Goal: Information Seeking & Learning: Check status

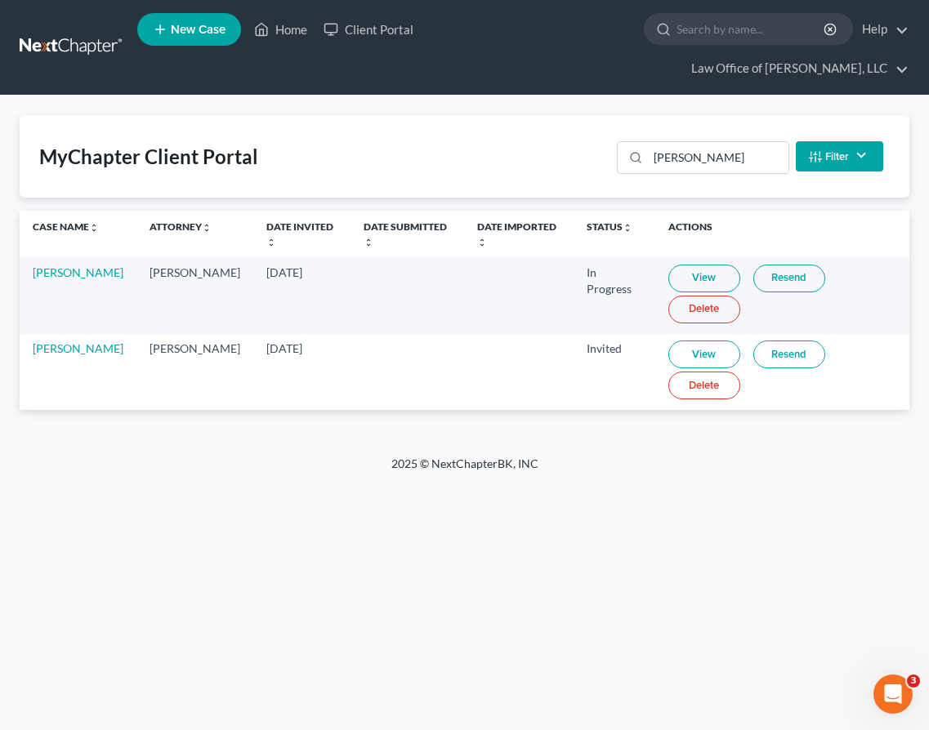
click at [98, 33] on link at bounding box center [72, 47] width 105 height 29
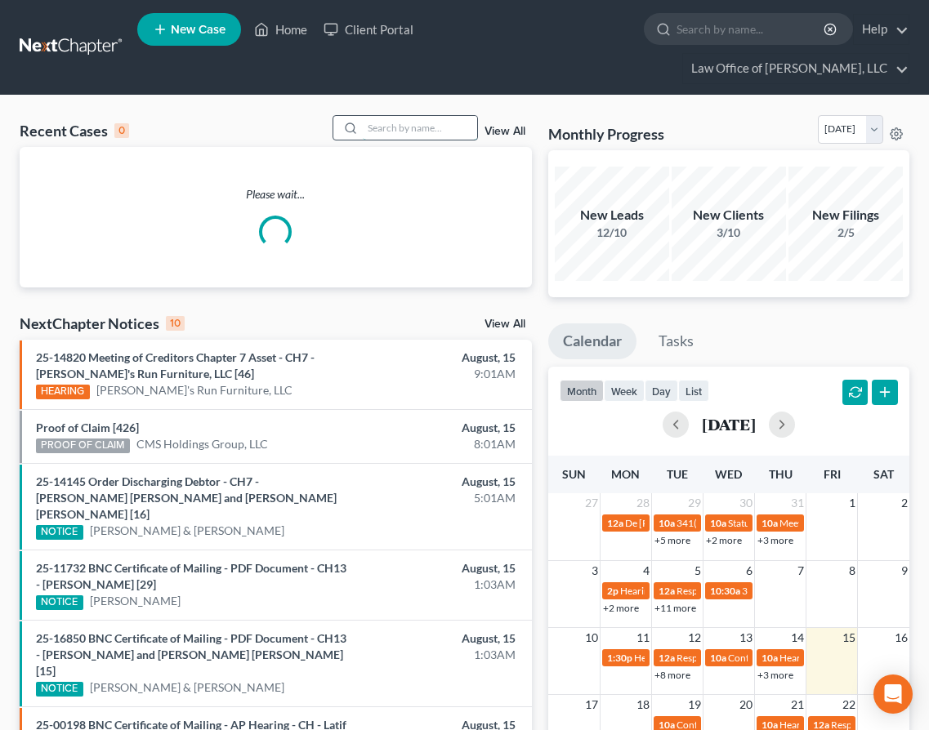
click at [416, 116] on input "search" at bounding box center [420, 128] width 114 height 24
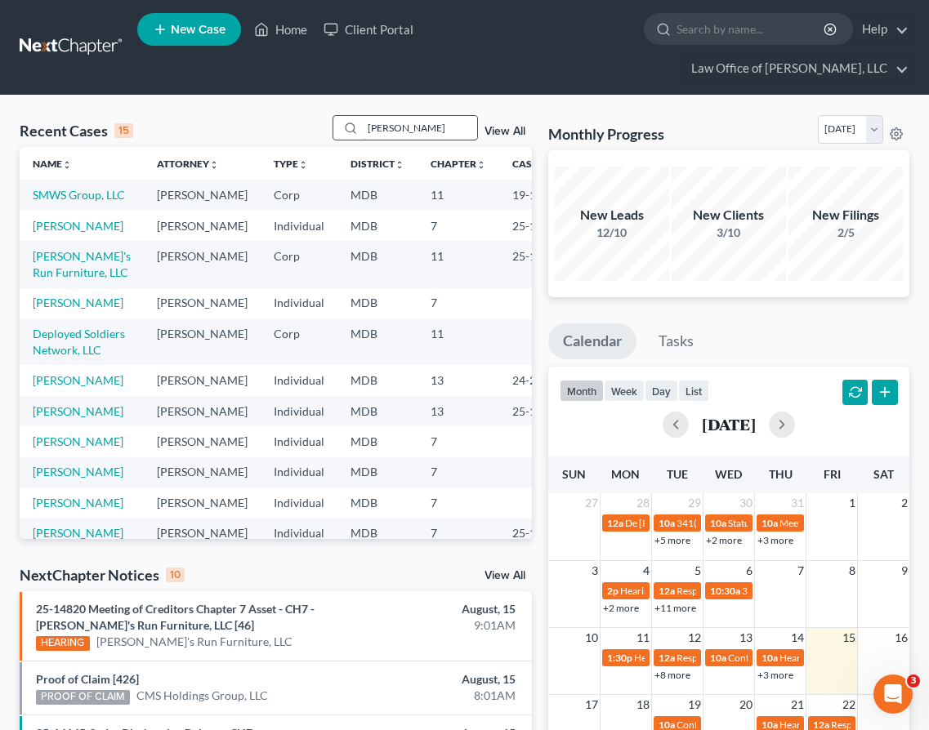
type input "[PERSON_NAME]"
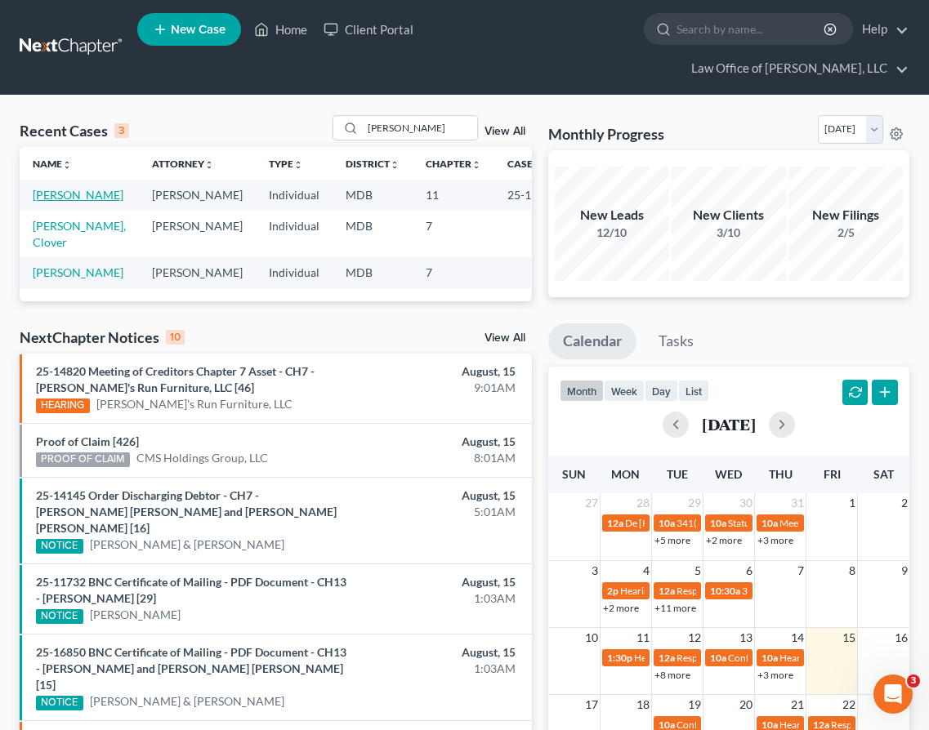
click at [47, 188] on link "[PERSON_NAME]" at bounding box center [78, 195] width 91 height 14
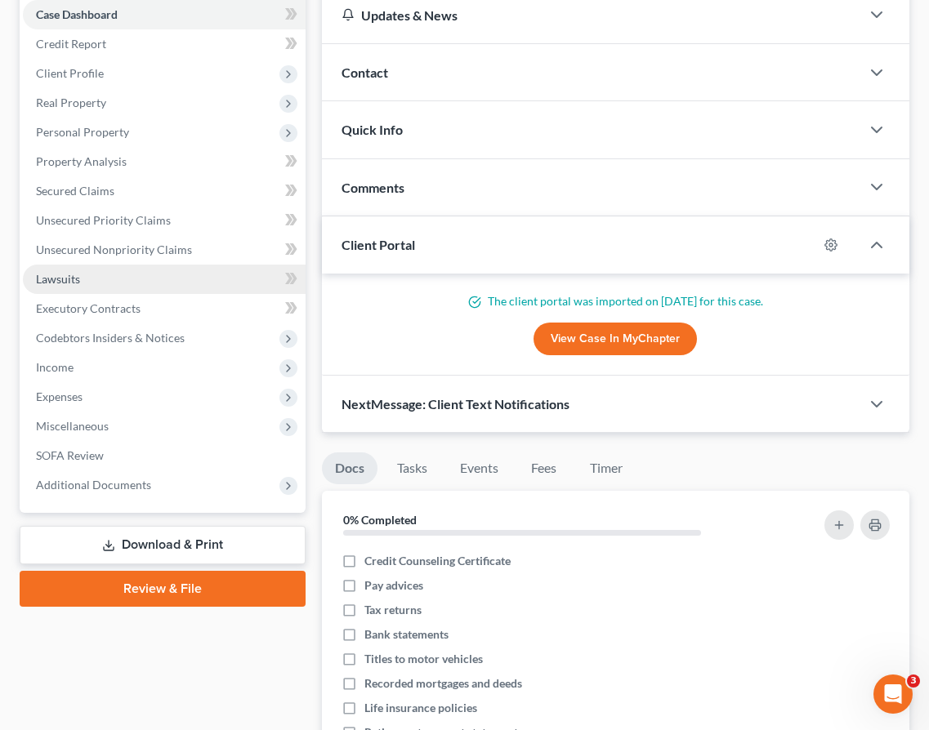
scroll to position [238, 0]
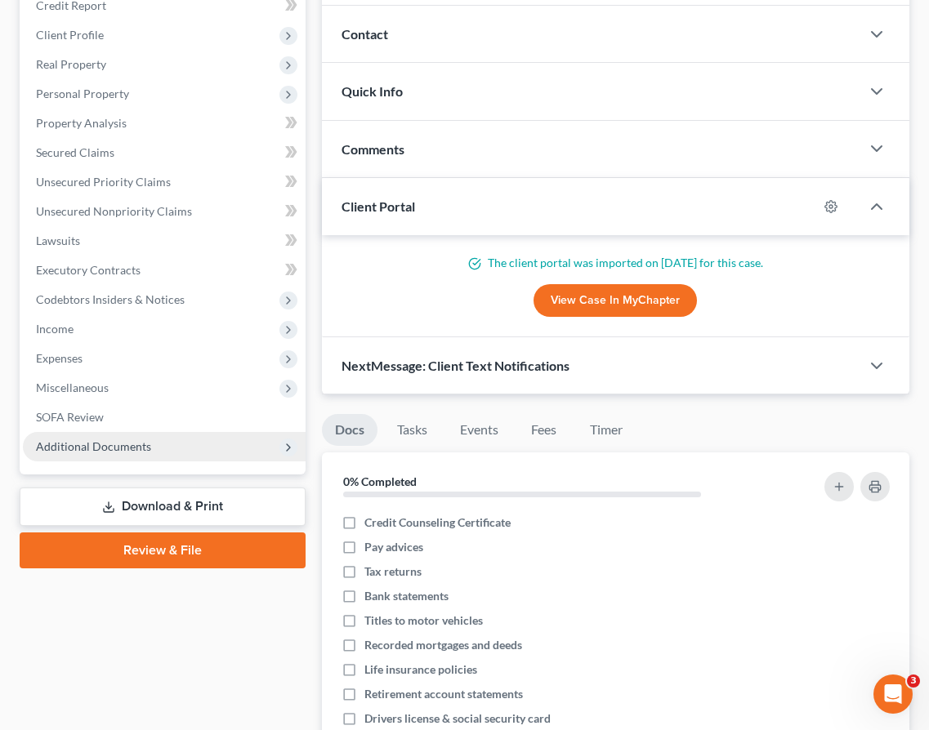
click at [72, 432] on span "Additional Documents" at bounding box center [164, 446] width 283 height 29
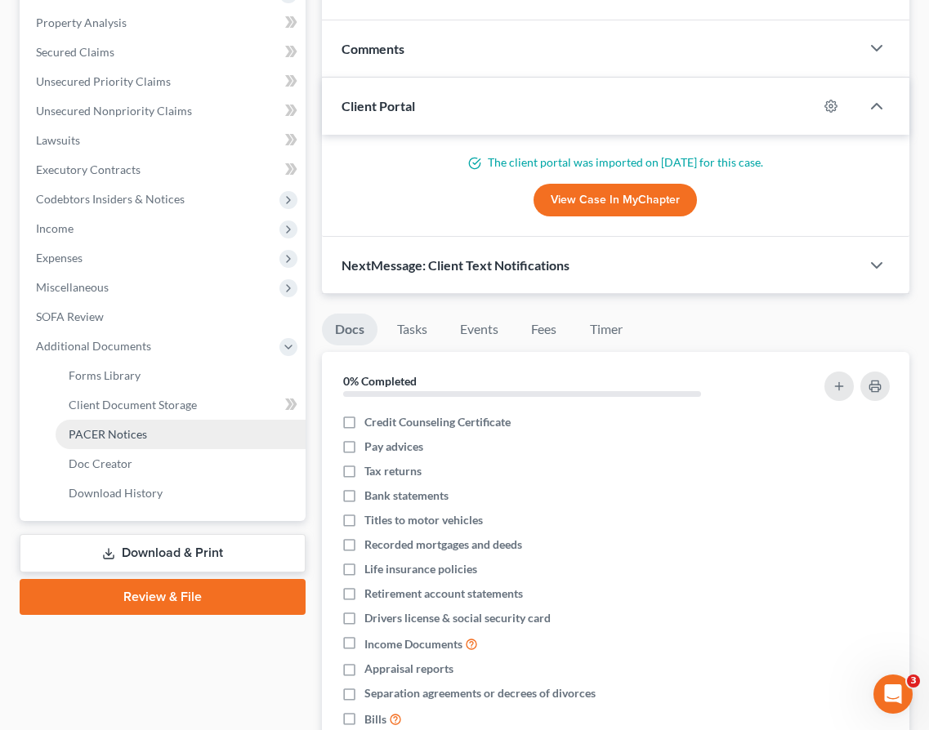
click at [78, 427] on span "PACER Notices" at bounding box center [108, 434] width 78 height 14
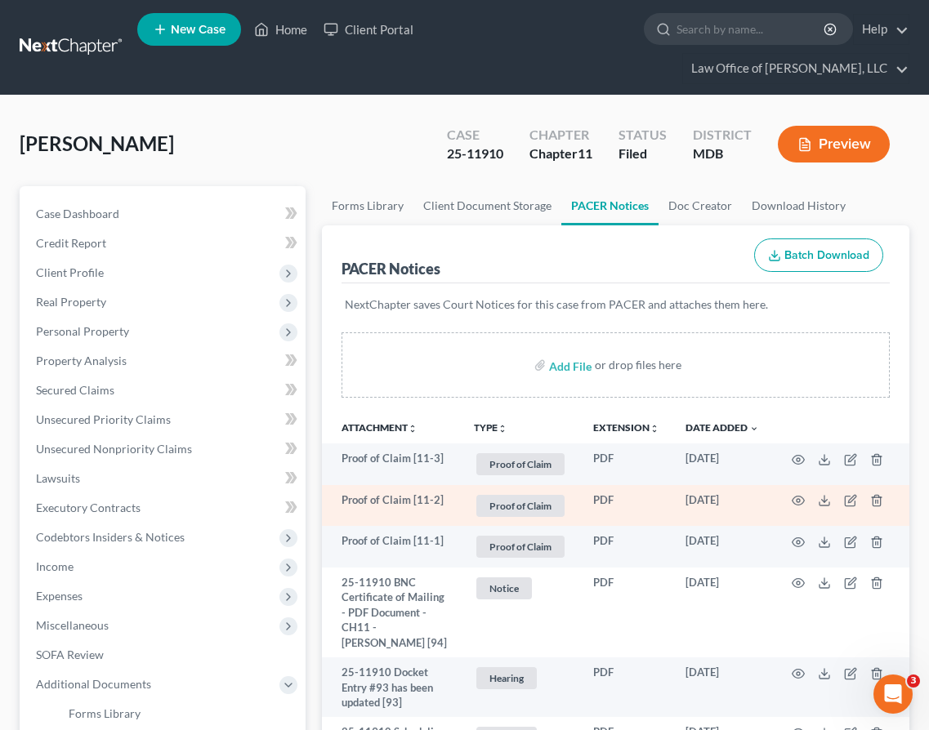
scroll to position [2988, 0]
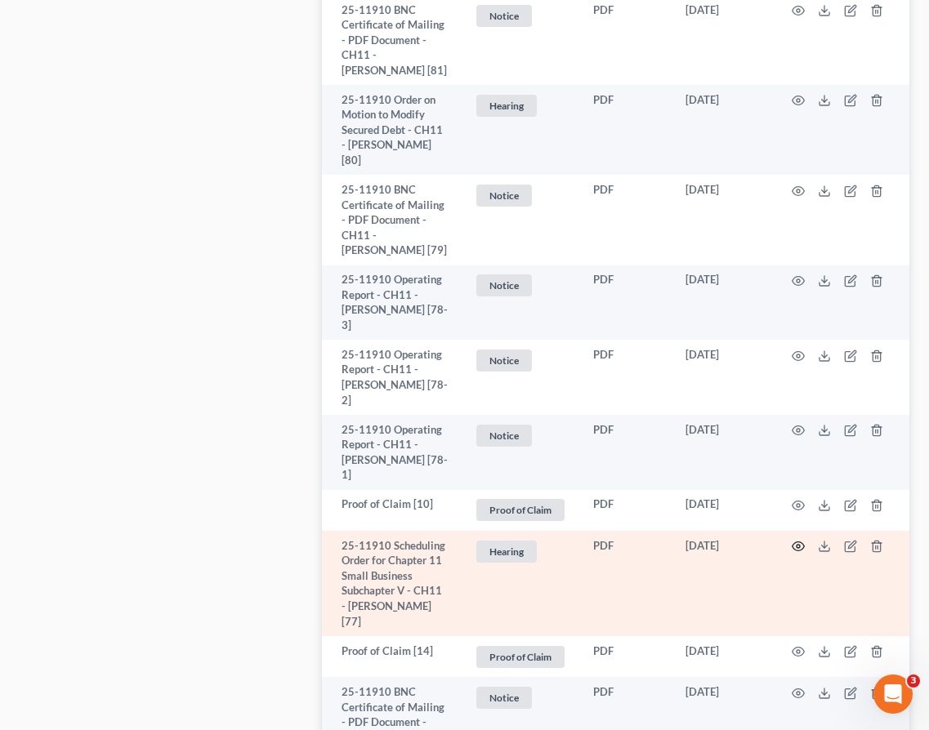
click at [795, 540] on icon "button" at bounding box center [798, 546] width 13 height 13
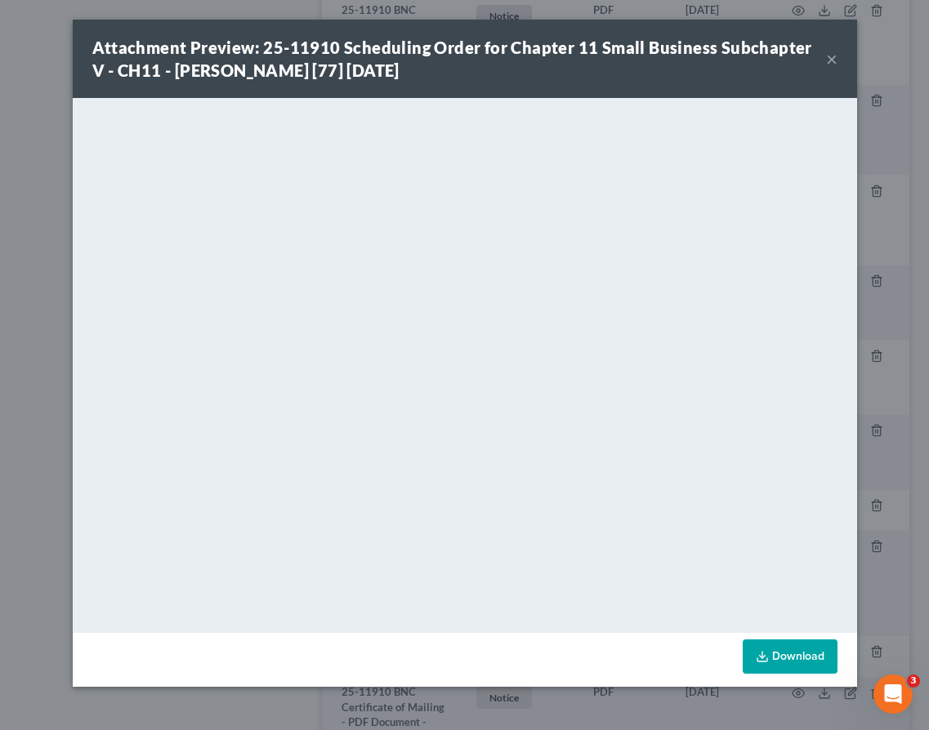
click at [835, 58] on button "×" at bounding box center [831, 59] width 11 height 20
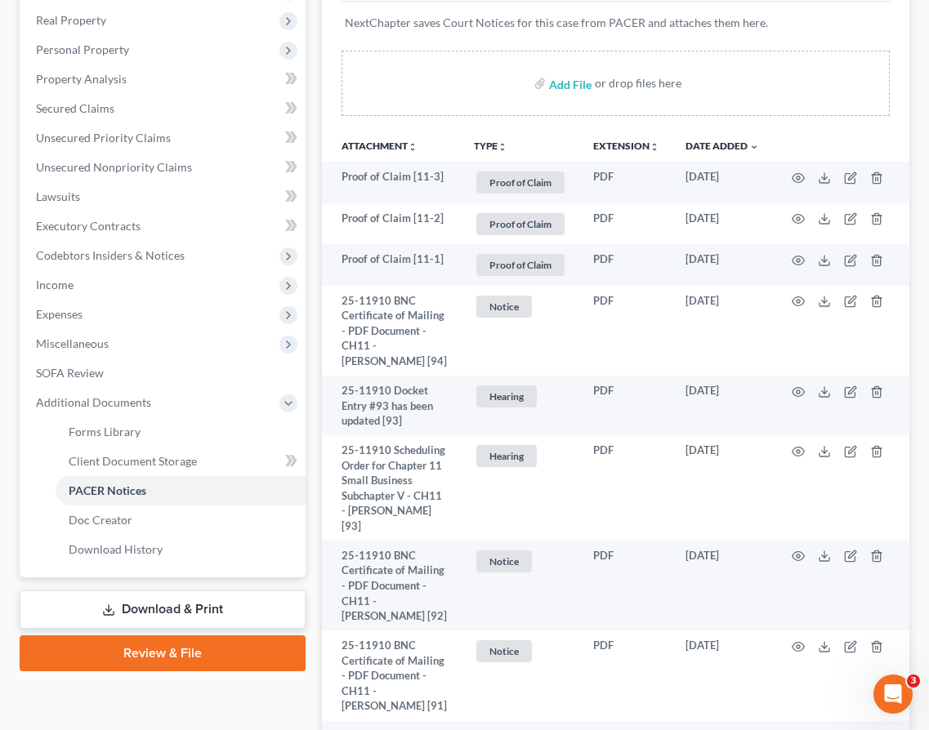
scroll to position [322, 0]
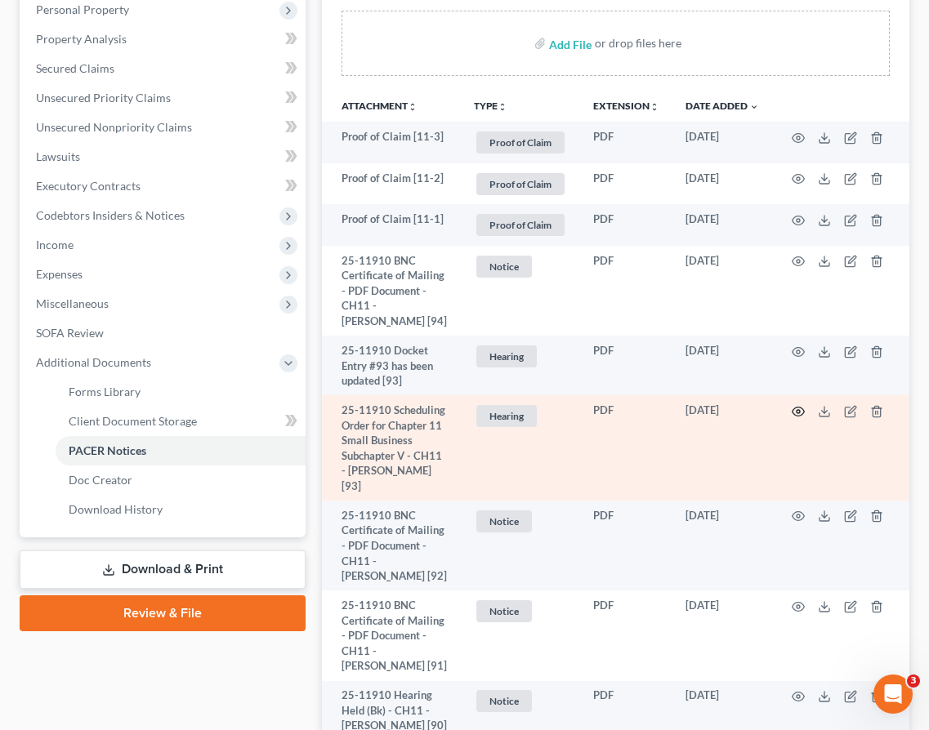
click at [797, 410] on circle "button" at bounding box center [798, 411] width 3 height 3
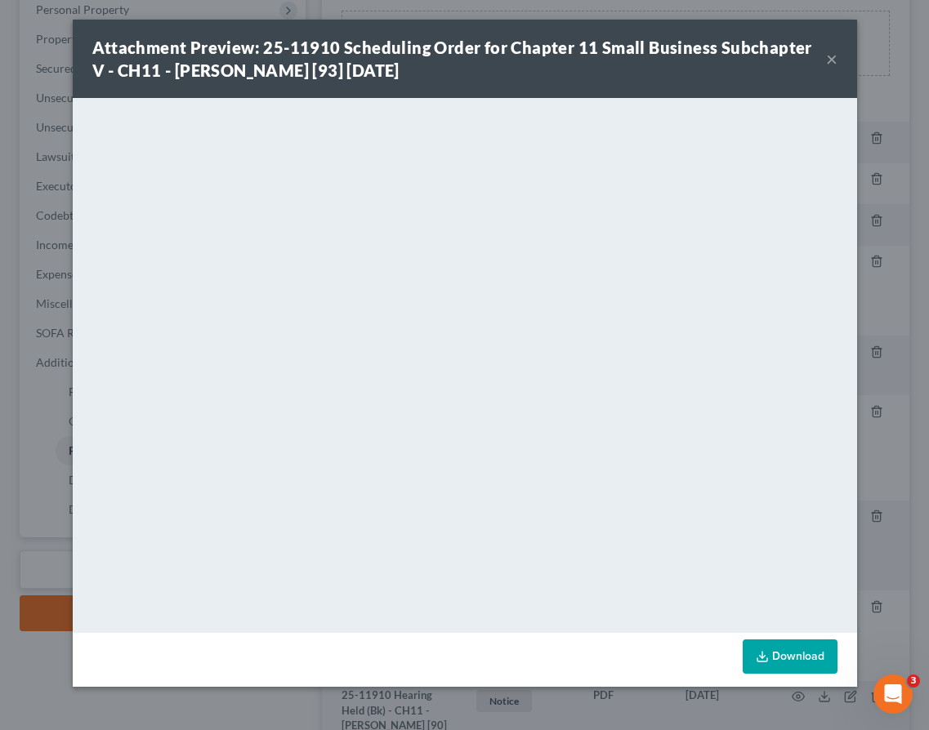
click at [833, 63] on button "×" at bounding box center [831, 59] width 11 height 20
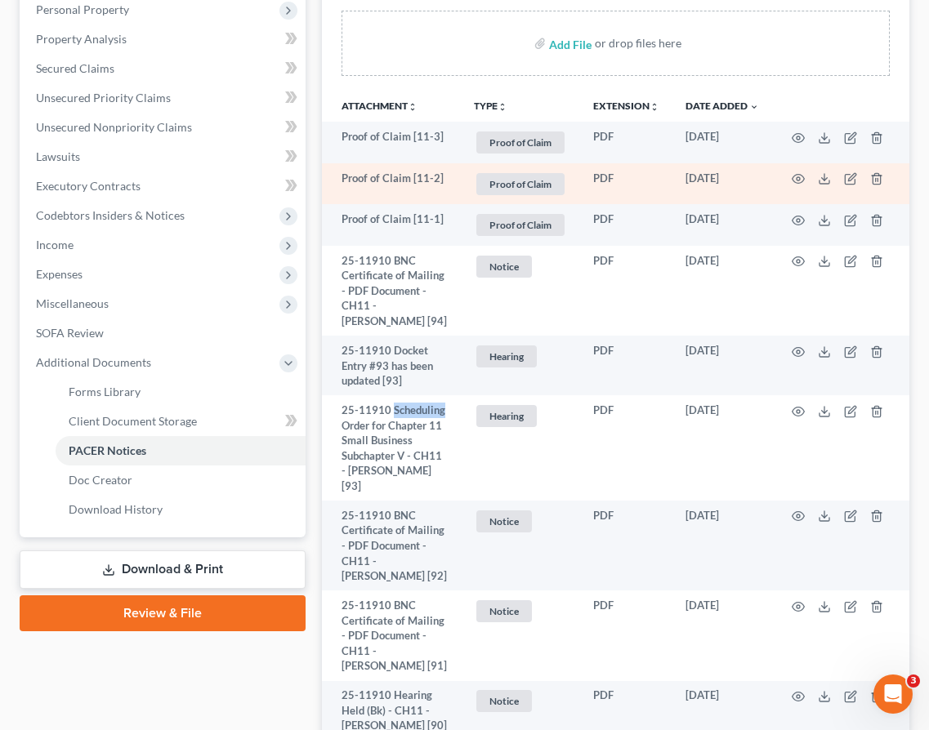
scroll to position [0, 0]
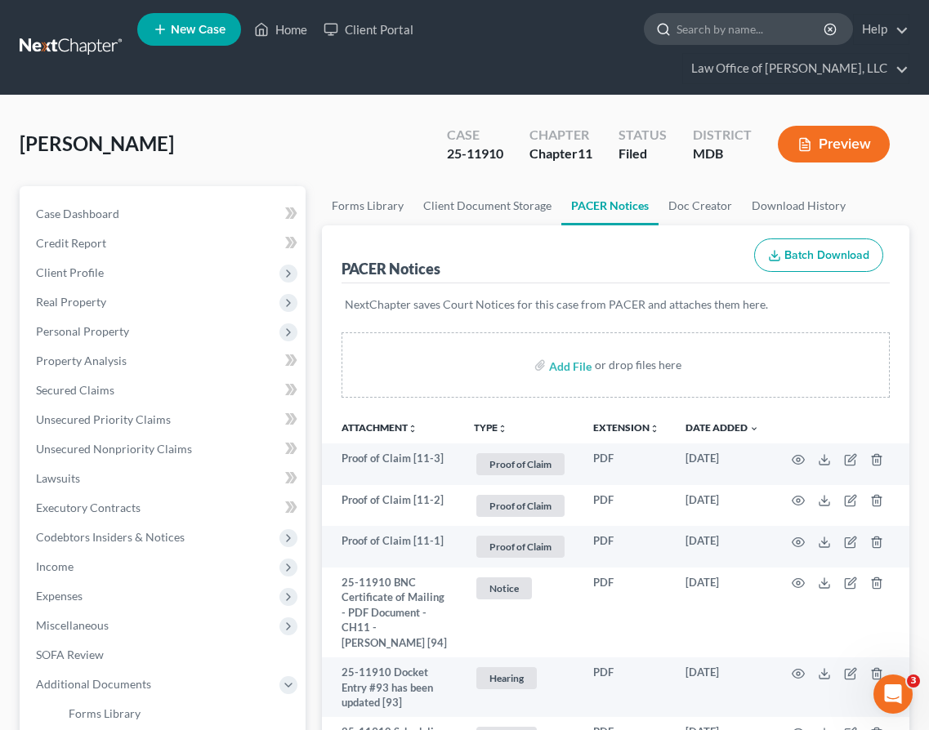
click at [676, 34] on input "search" at bounding box center [751, 29] width 150 height 30
type input "angelaa"
